Goal: Task Accomplishment & Management: Use online tool/utility

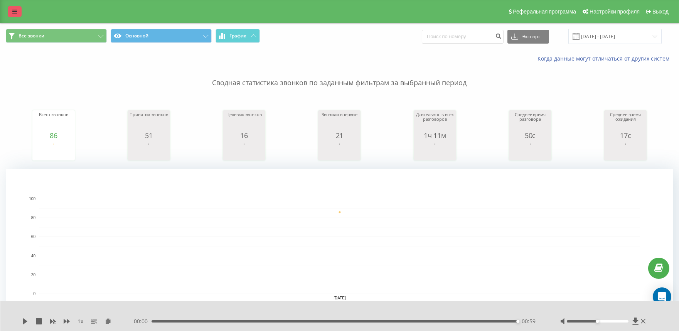
click at [17, 10] on link at bounding box center [15, 11] width 14 height 11
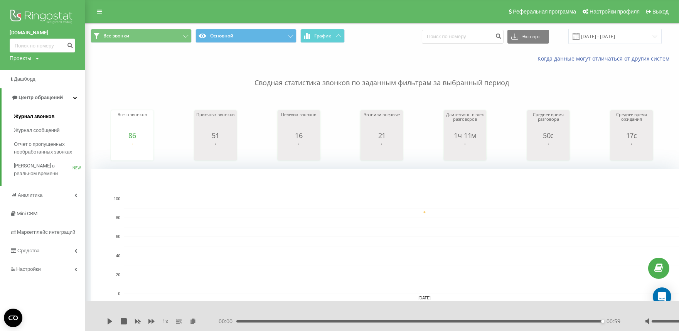
click at [43, 119] on span "Журнал звонков" at bounding box center [34, 117] width 40 height 8
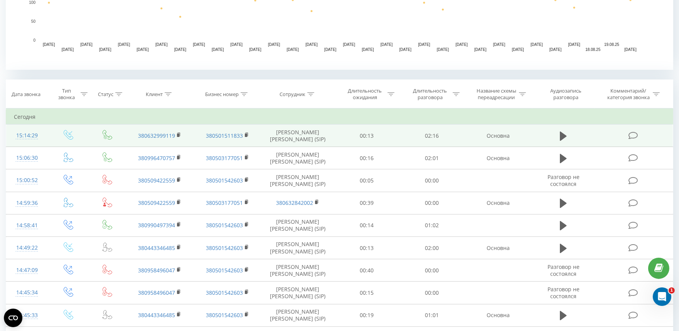
scroll to position [257, 0]
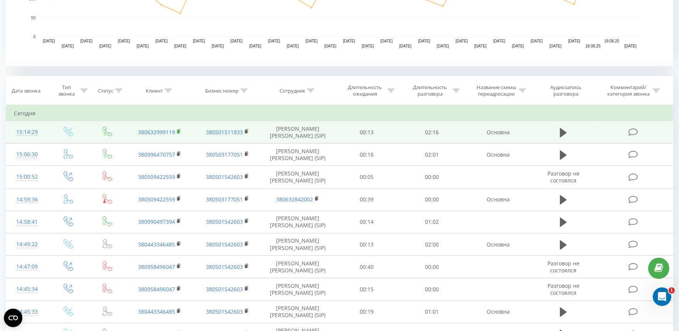
click at [178, 129] on icon at bounding box center [179, 130] width 3 height 3
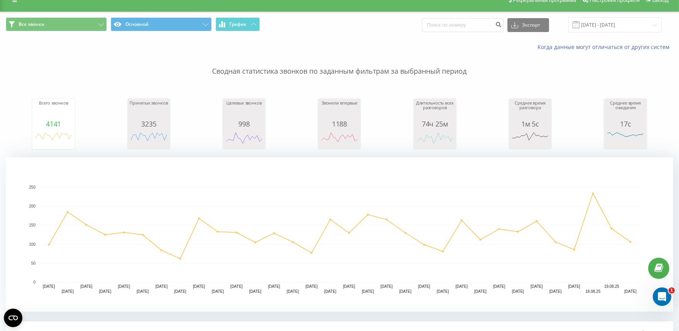
scroll to position [0, 0]
